Goal: Task Accomplishment & Management: Manage account settings

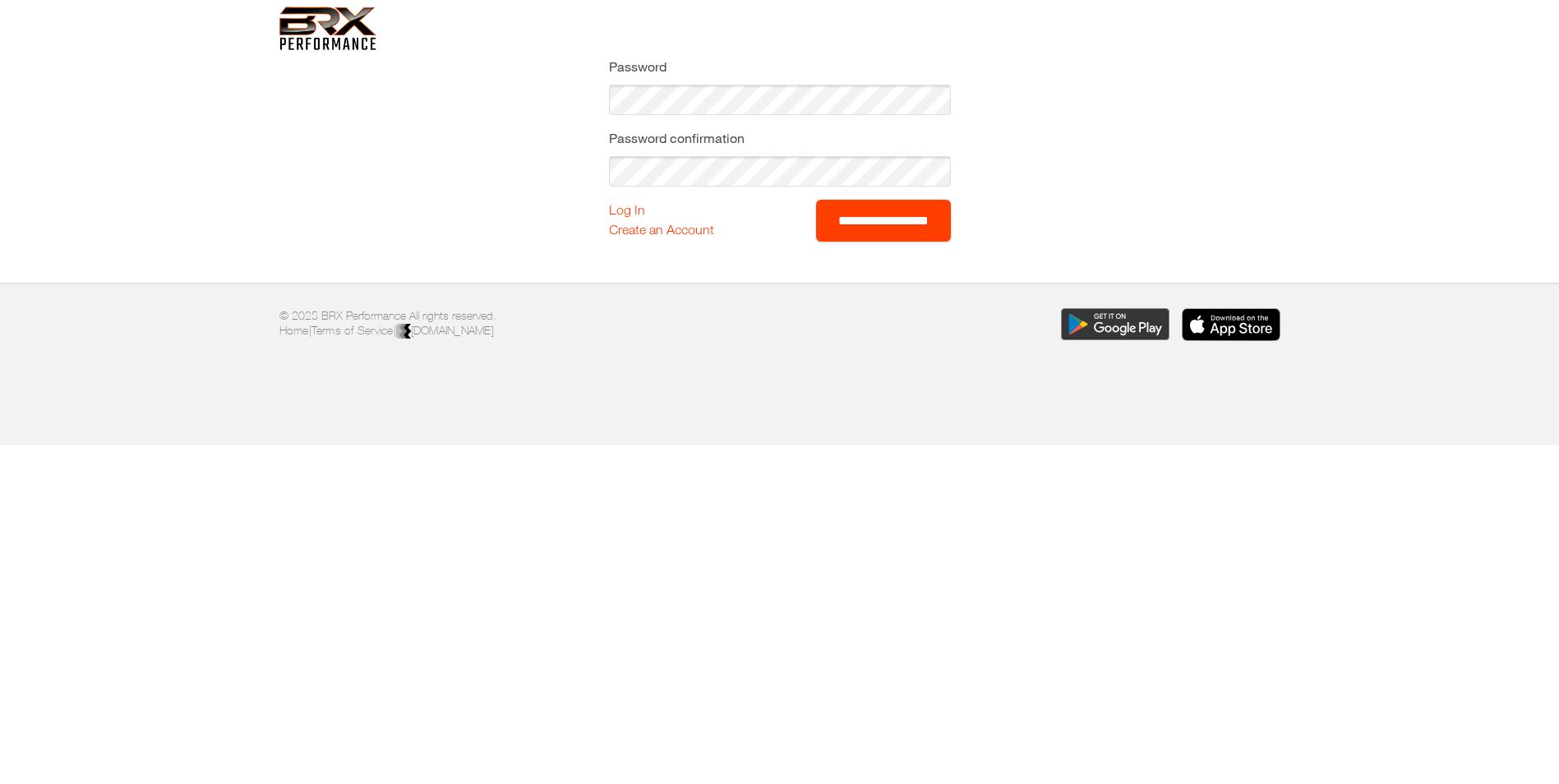
click at [816, 224] on input "**********" at bounding box center [883, 220] width 135 height 42
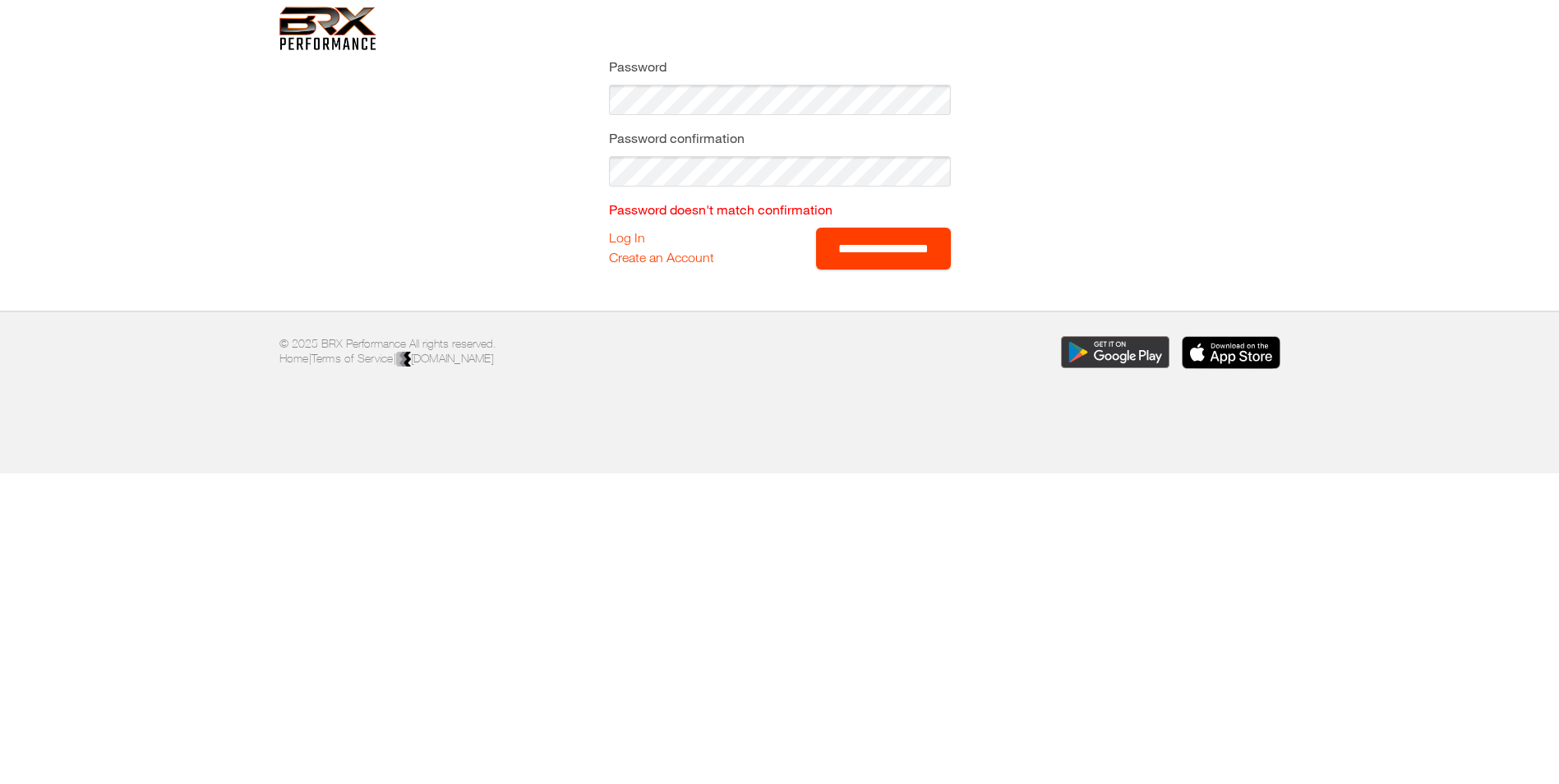
click at [867, 251] on input "**********" at bounding box center [883, 248] width 135 height 42
